Goal: Task Accomplishment & Management: Use online tool/utility

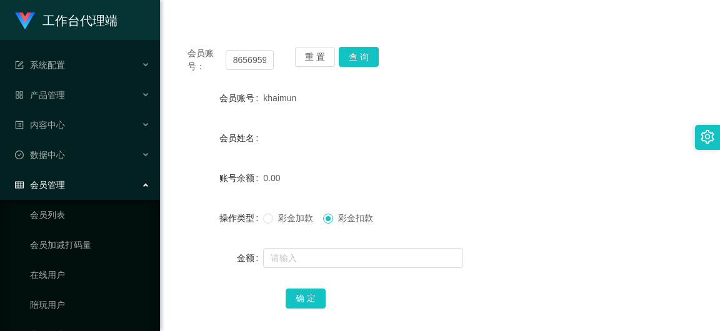
scroll to position [0, 5]
type input "86569596"
click at [356, 54] on button "查 询" at bounding box center [359, 57] width 40 height 20
click at [263, 212] on label "彩金加款" at bounding box center [290, 218] width 55 height 13
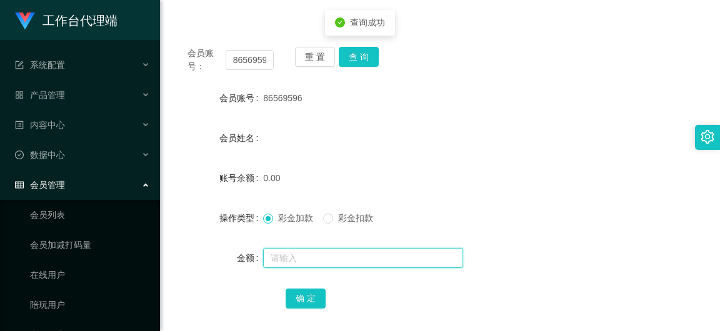
click at [309, 267] on input "text" at bounding box center [363, 258] width 200 height 20
type input "100"
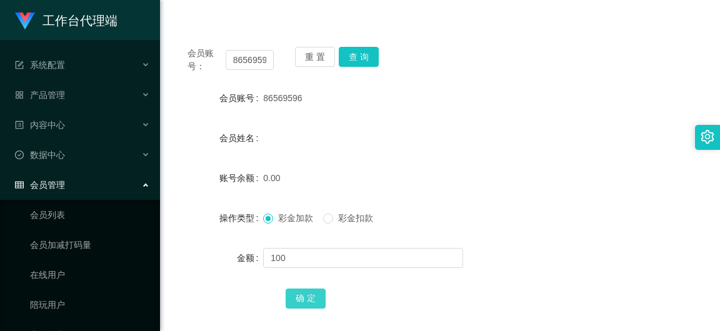
click at [309, 300] on button "确 定" at bounding box center [306, 299] width 40 height 20
click at [302, 270] on div at bounding box center [417, 258] width 309 height 25
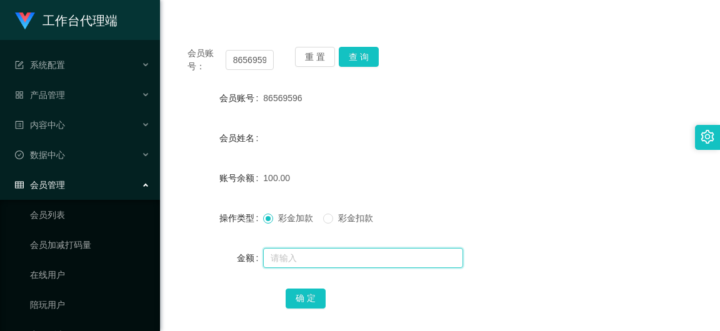
click at [307, 259] on input "text" at bounding box center [363, 258] width 200 height 20
type input "30"
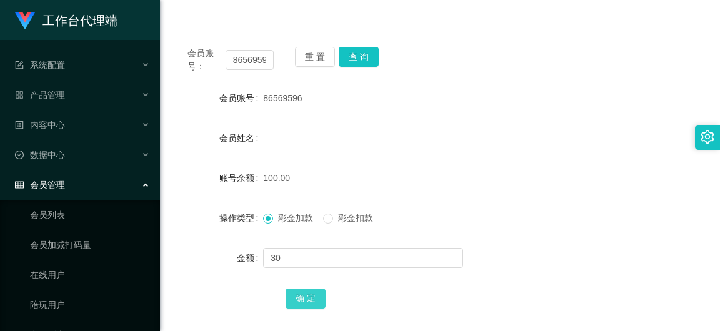
click at [291, 299] on button "确 定" at bounding box center [306, 299] width 40 height 20
click at [364, 60] on button "查 询" at bounding box center [359, 57] width 40 height 20
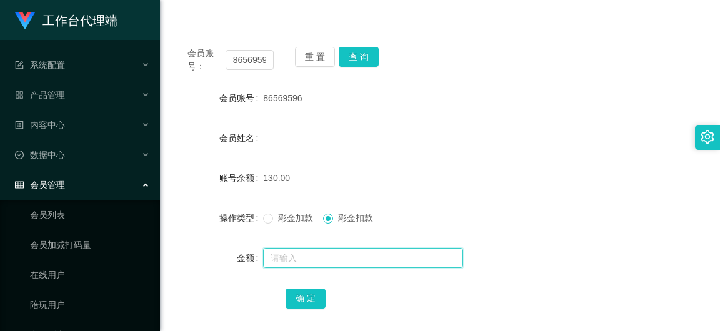
click at [337, 254] on input "text" at bounding box center [363, 258] width 200 height 20
type input "30"
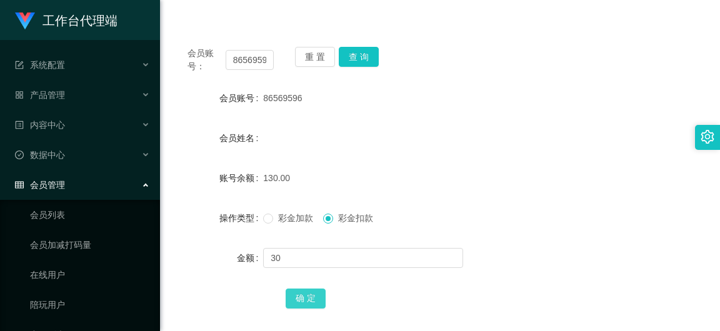
click at [316, 296] on button "确 定" at bounding box center [306, 299] width 40 height 20
